Goal: Transaction & Acquisition: Purchase product/service

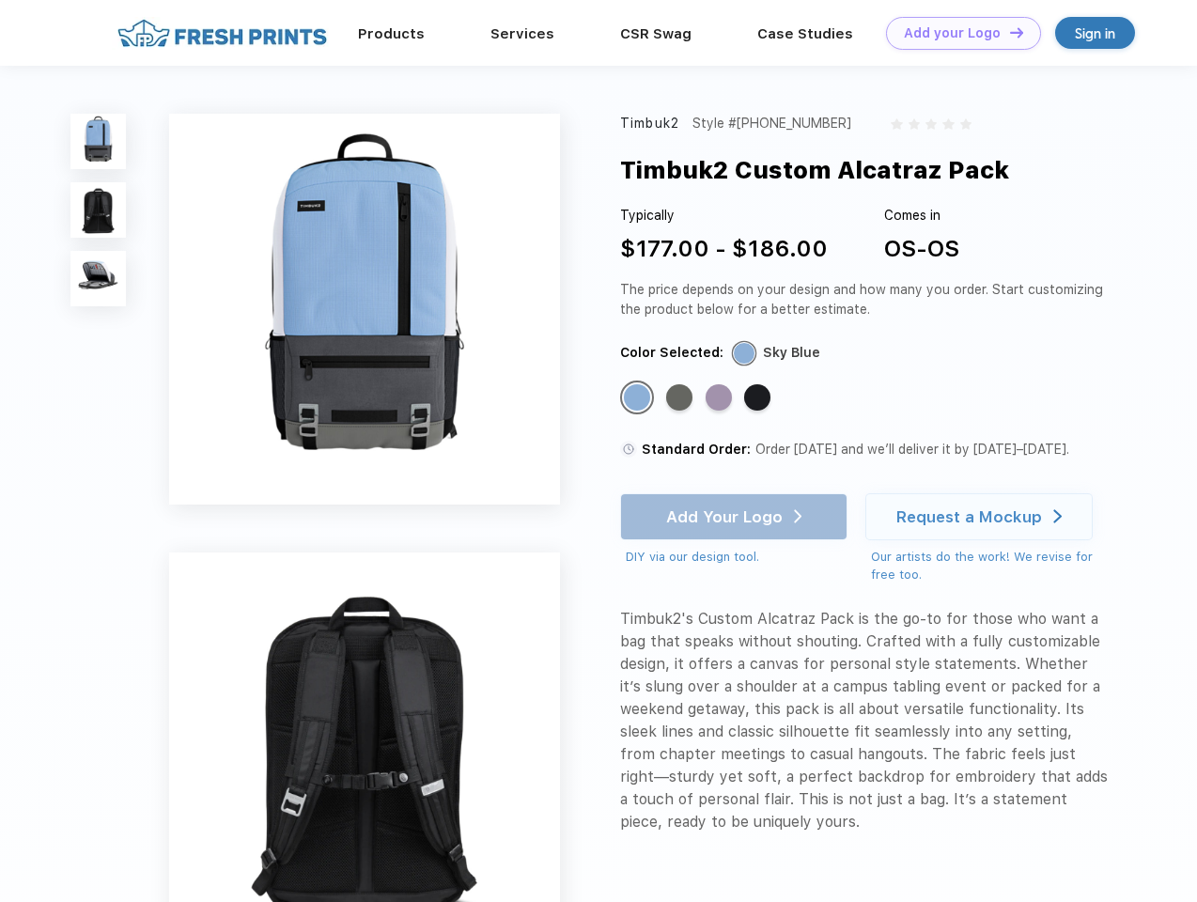
click at [957, 33] on link "Add your Logo Design Tool" at bounding box center [963, 33] width 155 height 33
click at [0, 0] on div "Design Tool" at bounding box center [0, 0] width 0 height 0
click at [1008, 32] on link "Add your Logo Design Tool" at bounding box center [963, 33] width 155 height 33
click at [99, 141] on img at bounding box center [97, 141] width 55 height 55
click at [99, 211] on img at bounding box center [97, 209] width 55 height 55
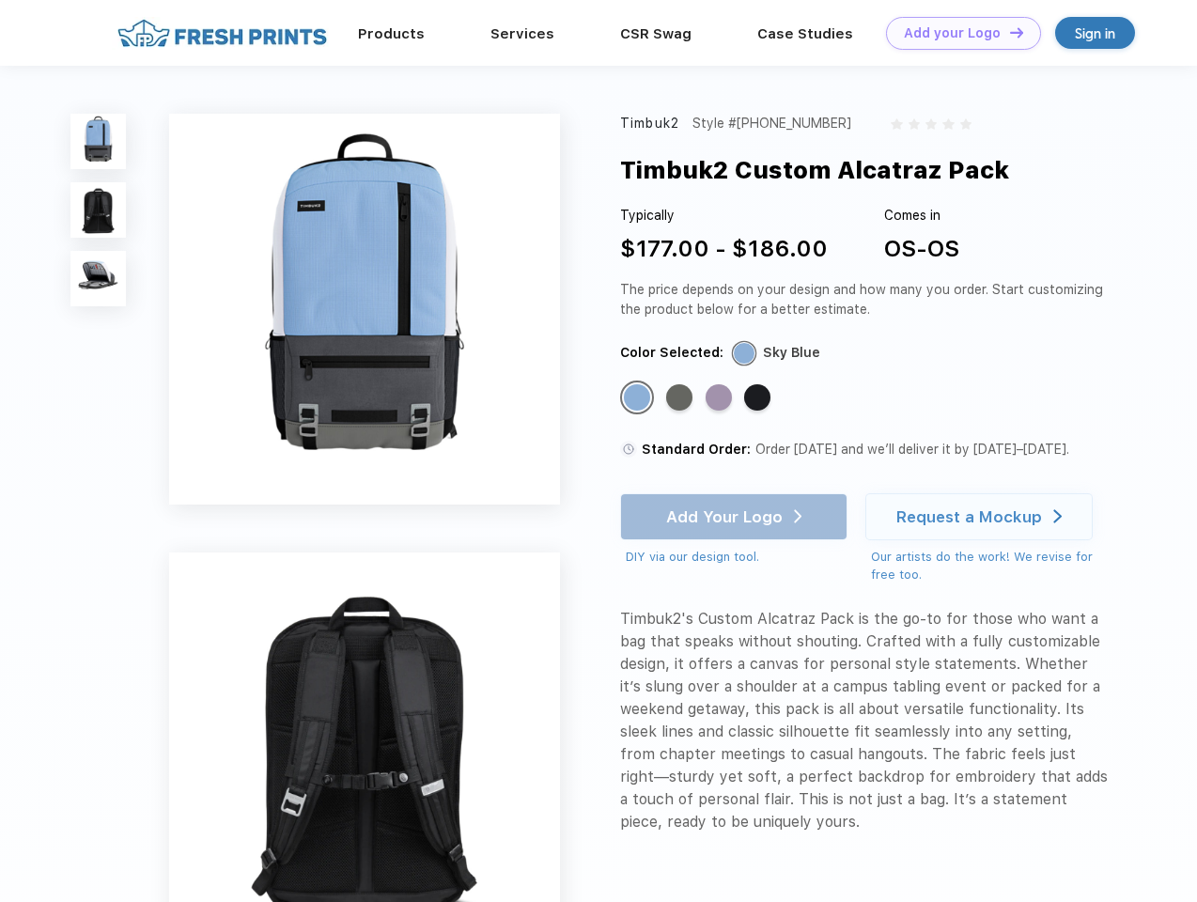
click at [99, 279] on img at bounding box center [97, 278] width 55 height 55
click at [639, 398] on div "Standard Color" at bounding box center [637, 397] width 26 height 26
click at [681, 398] on div "Standard Color" at bounding box center [679, 397] width 26 height 26
click at [721, 398] on div "Standard Color" at bounding box center [719, 397] width 26 height 26
click at [759, 398] on div "Standard Color" at bounding box center [757, 397] width 26 height 26
